Goal: Information Seeking & Learning: Learn about a topic

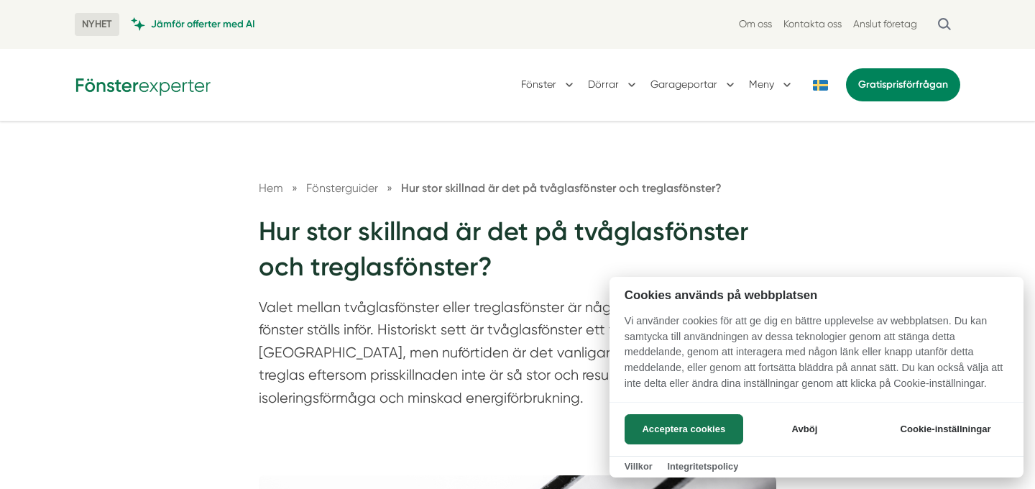
scroll to position [112, 0]
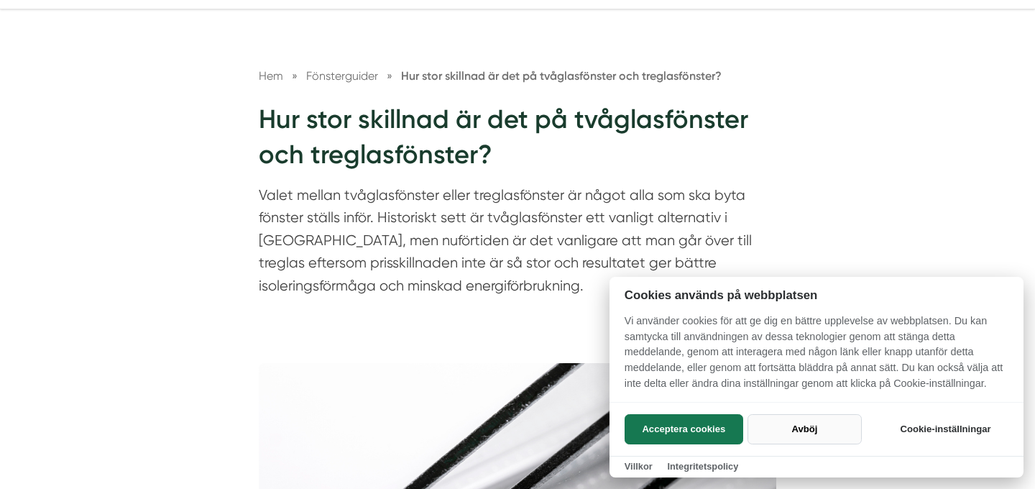
click at [830, 423] on button "Avböj" at bounding box center [805, 429] width 114 height 30
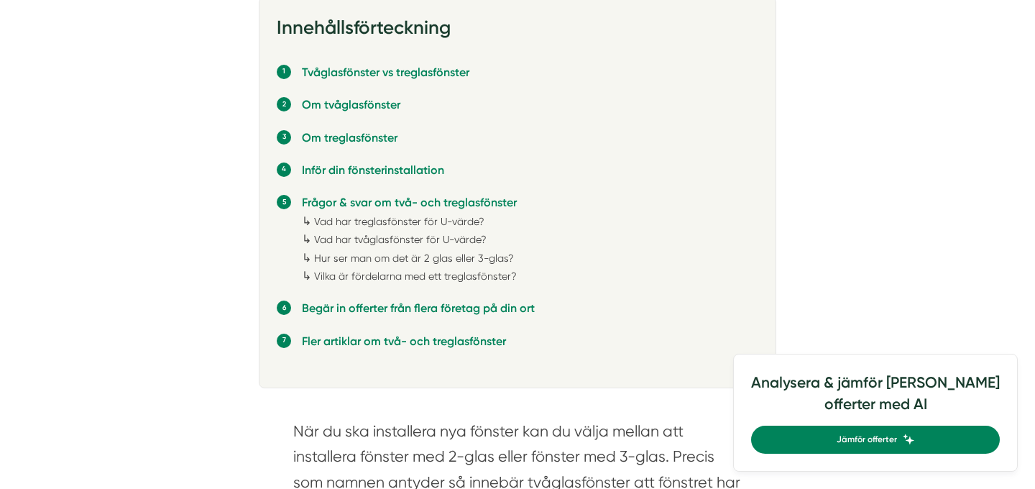
scroll to position [957, 0]
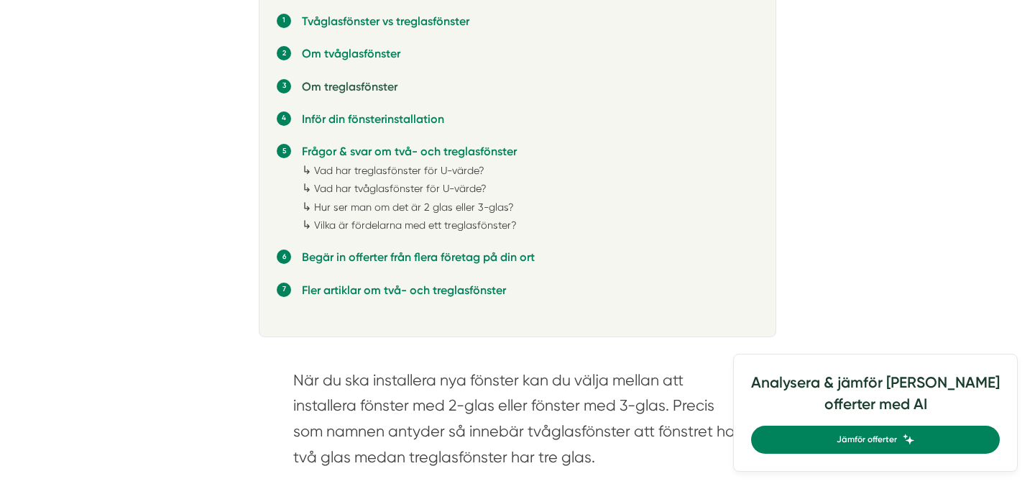
click at [364, 90] on link "Om treglasfönster" at bounding box center [350, 87] width 96 height 14
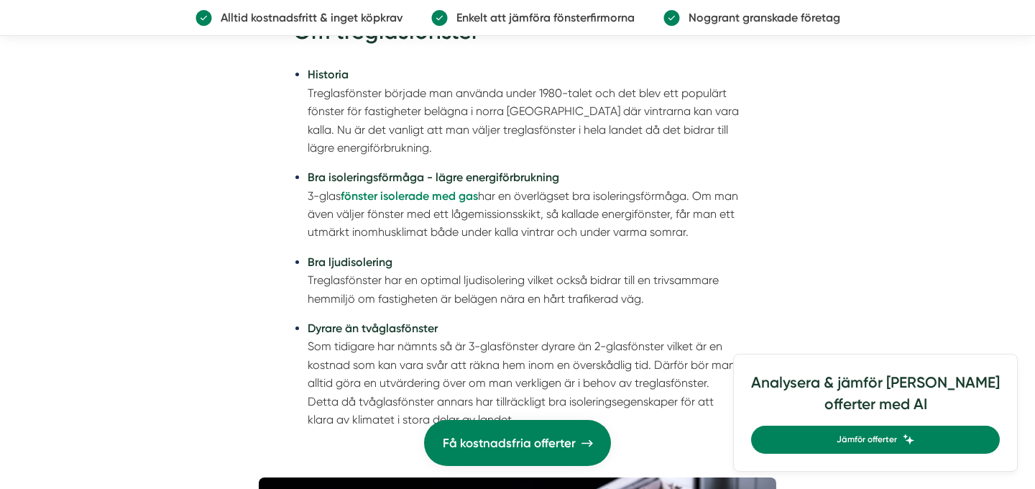
scroll to position [3442, 0]
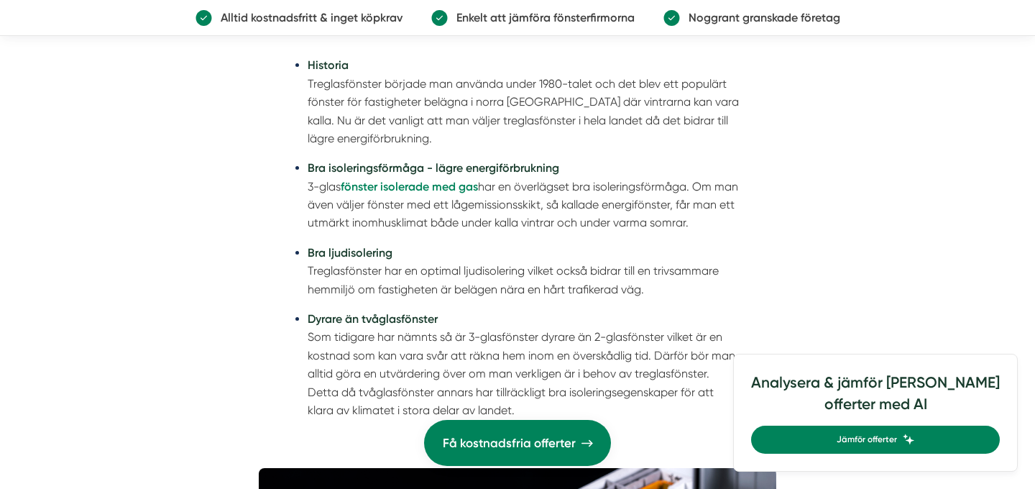
click at [450, 86] on li "Historia Treglasfönster började man använda under 1980-talet och det blev ett p…" at bounding box center [525, 101] width 434 height 91
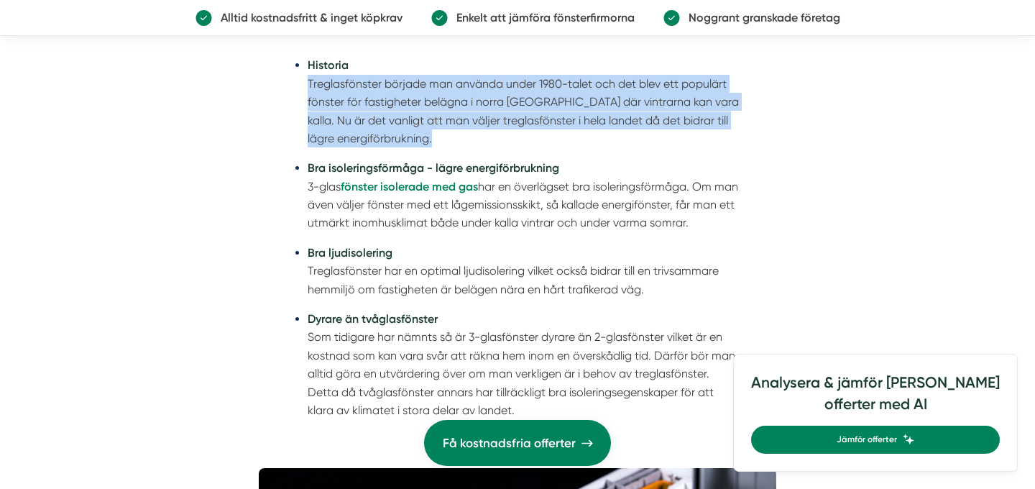
click at [393, 124] on li "Historia Treglasfönster började man använda under 1980-talet och det blev ett p…" at bounding box center [525, 101] width 434 height 91
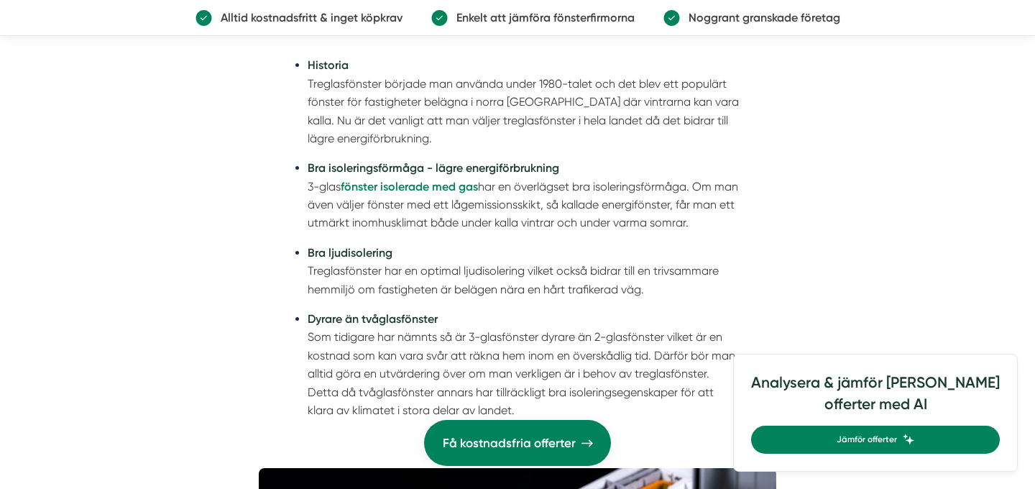
click at [551, 207] on li "Bra isoleringsförmåga - lägre energiförbrukning 3-glas fönster isolerade med ga…" at bounding box center [525, 195] width 434 height 73
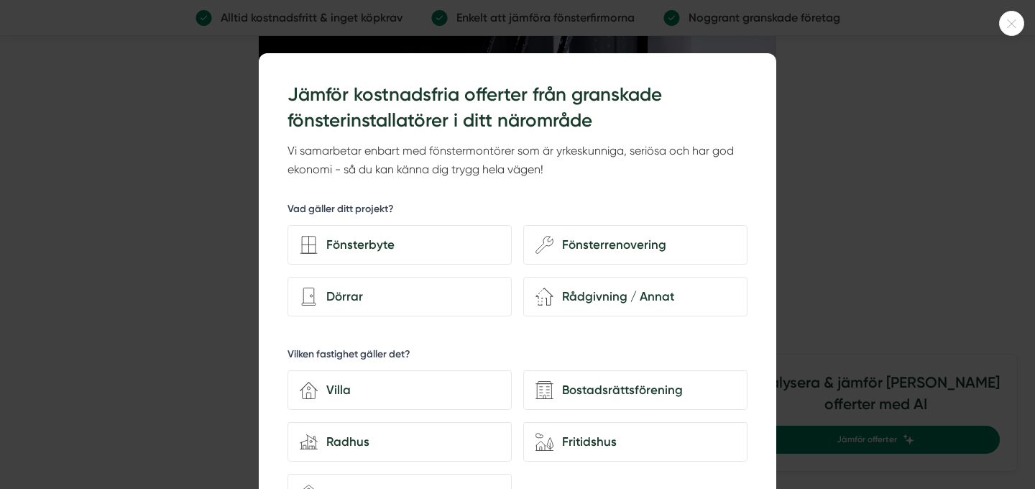
scroll to position [3925, 0]
click at [1009, 21] on icon at bounding box center [1012, 23] width 24 height 9
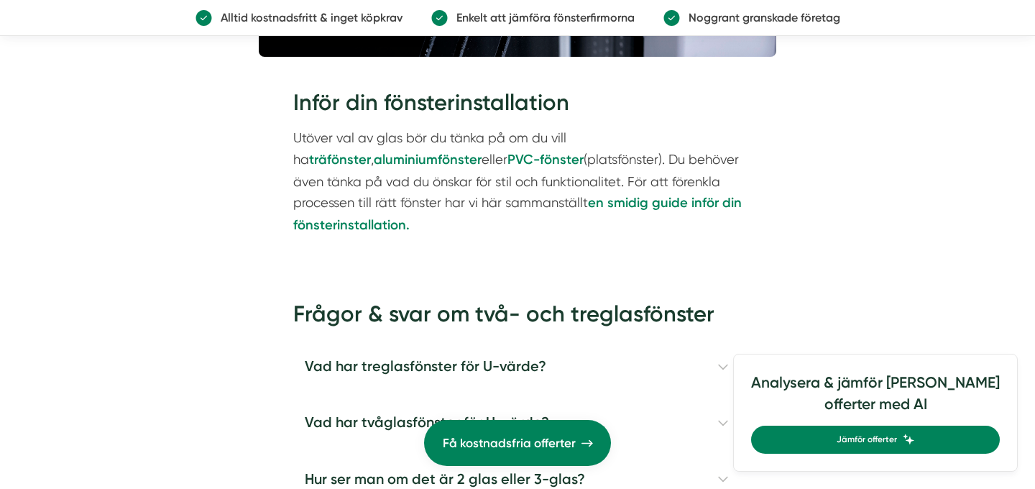
scroll to position [4201, 0]
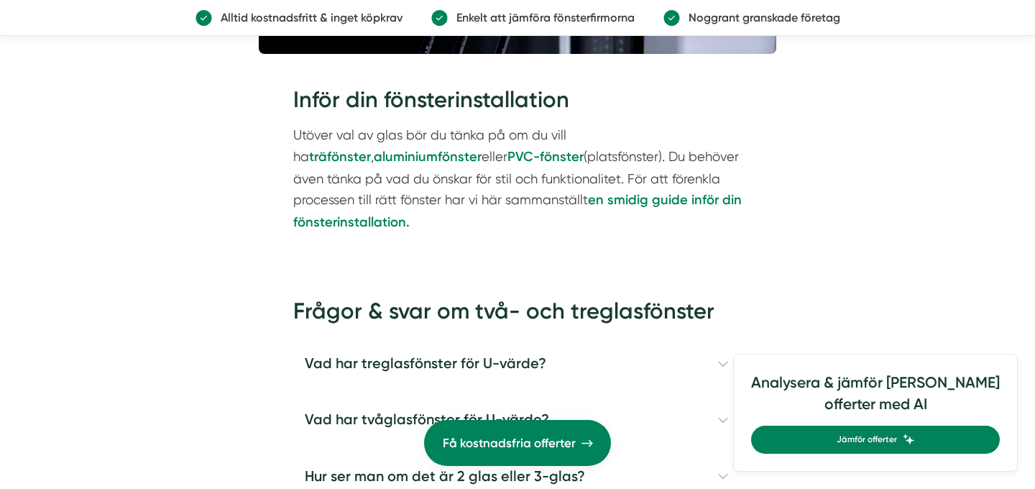
scroll to position [957, 0]
